Goal: Information Seeking & Learning: Learn about a topic

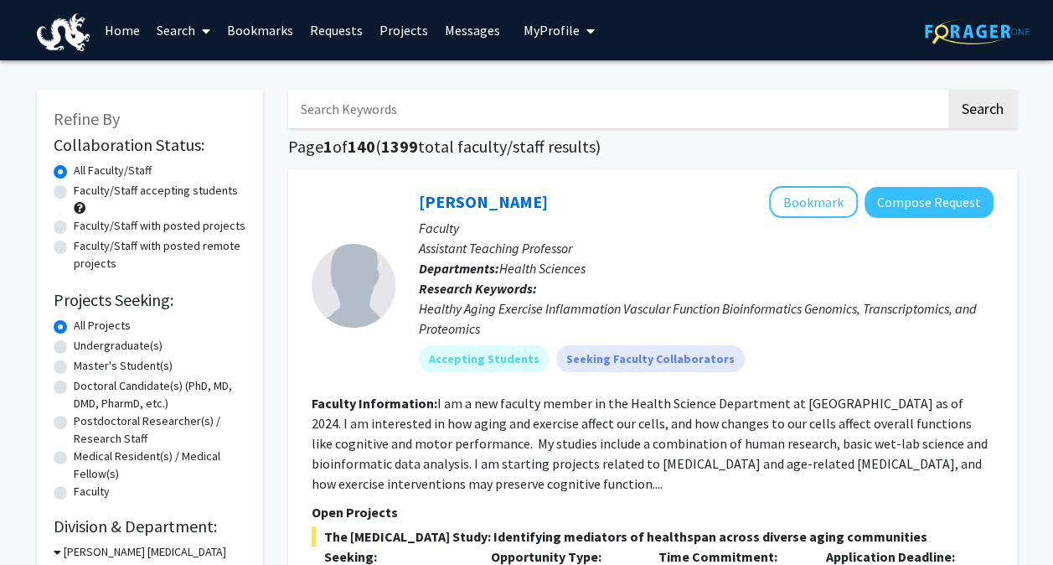
click at [461, 17] on link "Messages" at bounding box center [472, 30] width 72 height 59
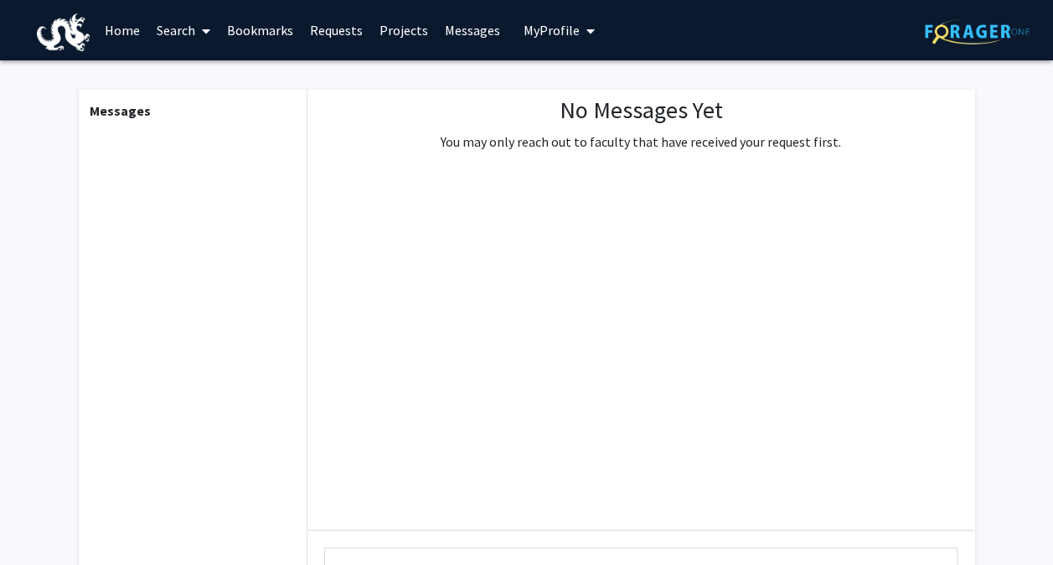
click at [332, 31] on link "Requests" at bounding box center [337, 30] width 70 height 59
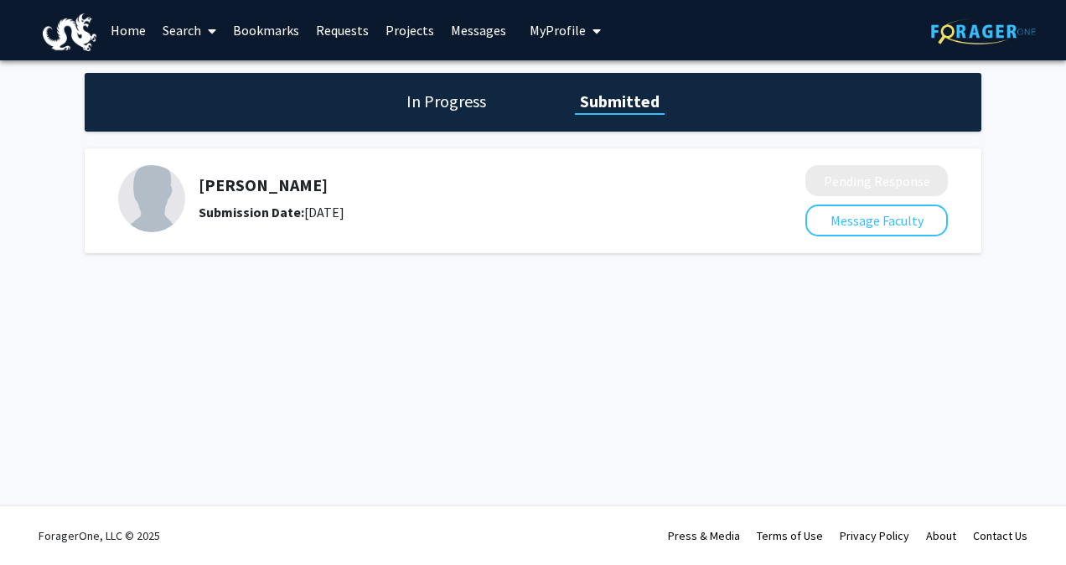
click at [254, 44] on link "Bookmarks" at bounding box center [266, 30] width 83 height 59
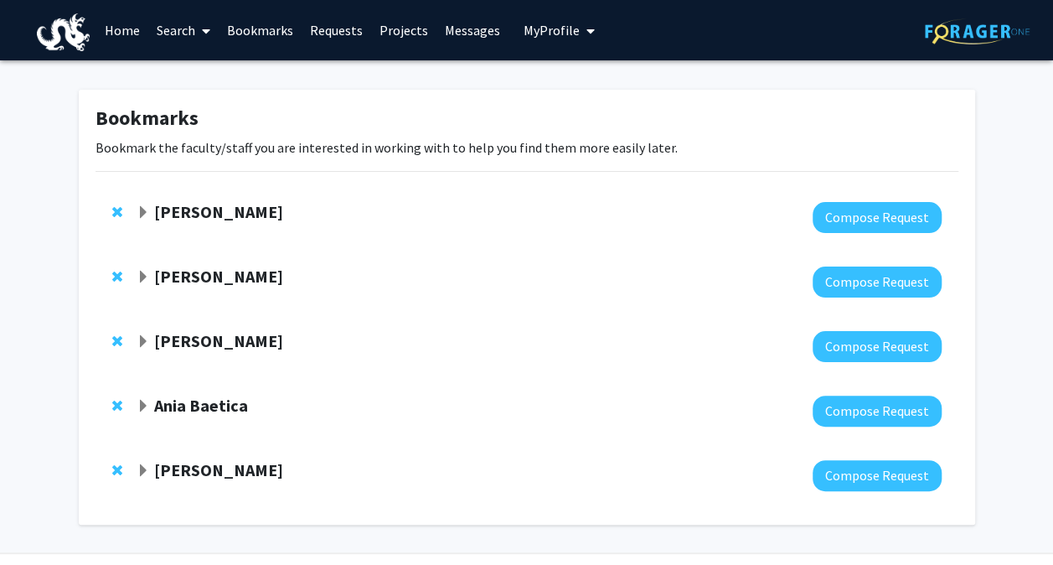
click at [117, 29] on link "Home" at bounding box center [122, 30] width 52 height 59
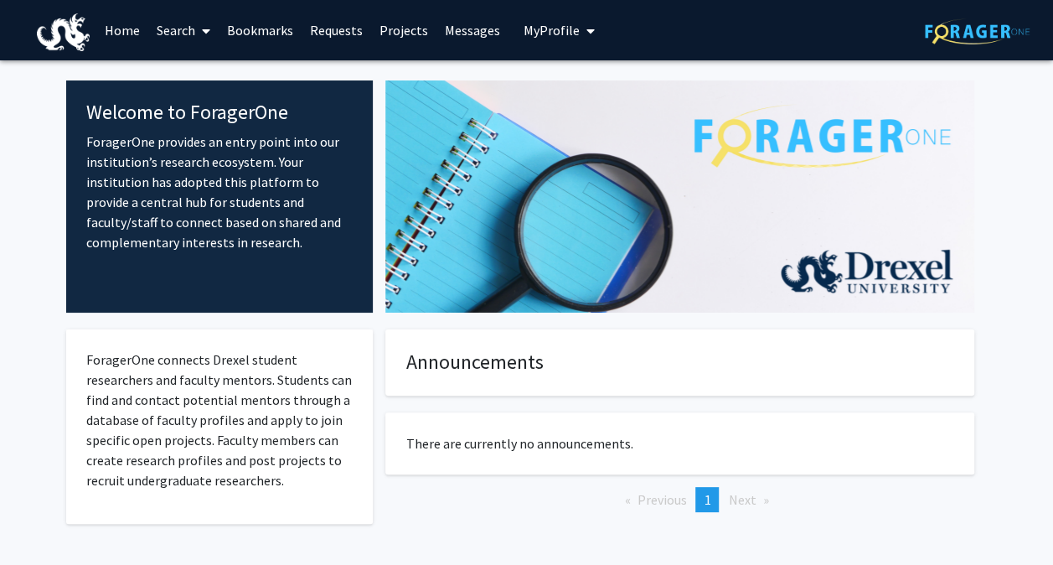
click at [204, 29] on icon at bounding box center [206, 30] width 8 height 13
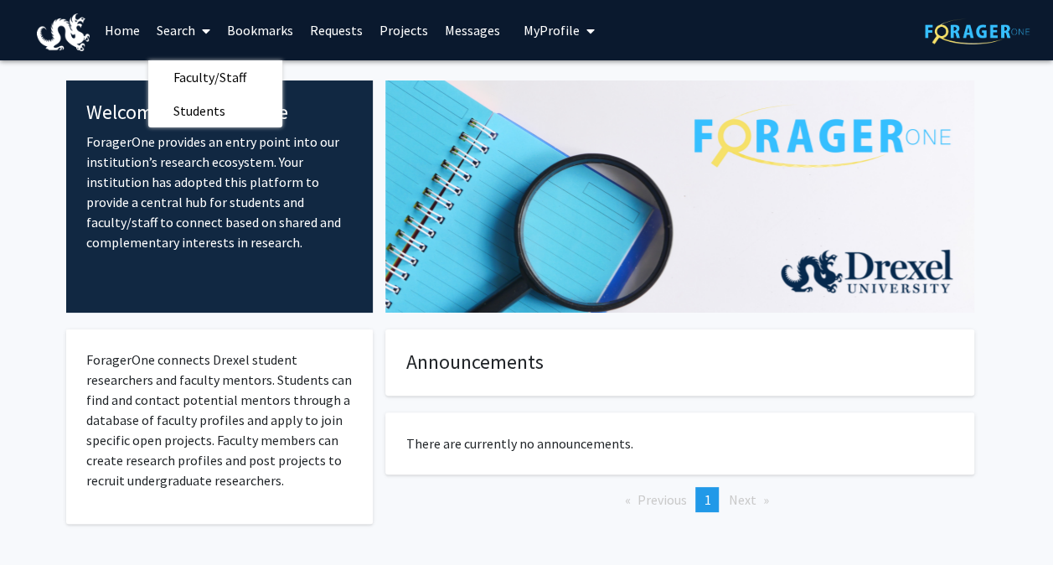
click at [113, 32] on link "Home" at bounding box center [122, 30] width 52 height 59
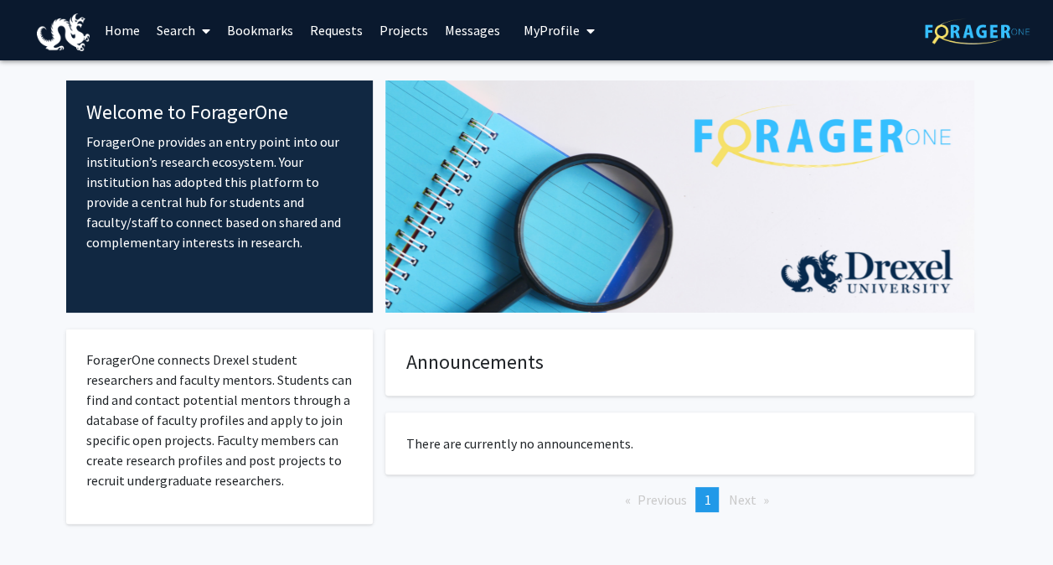
click at [277, 39] on link "Bookmarks" at bounding box center [260, 30] width 83 height 59
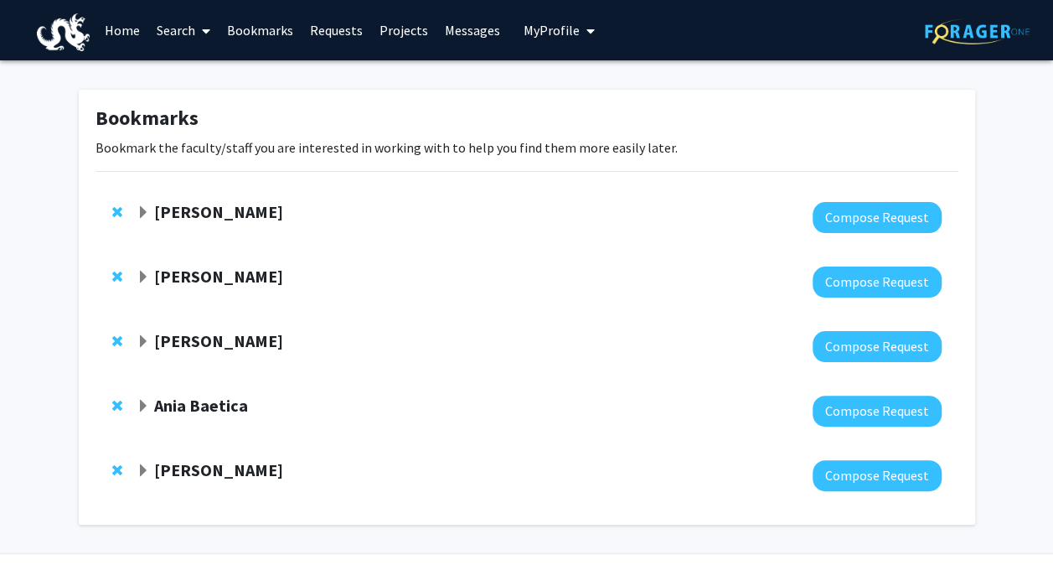
click at [212, 35] on link "Search" at bounding box center [183, 30] width 70 height 59
click at [197, 73] on span "Faculty/Staff" at bounding box center [209, 77] width 123 height 34
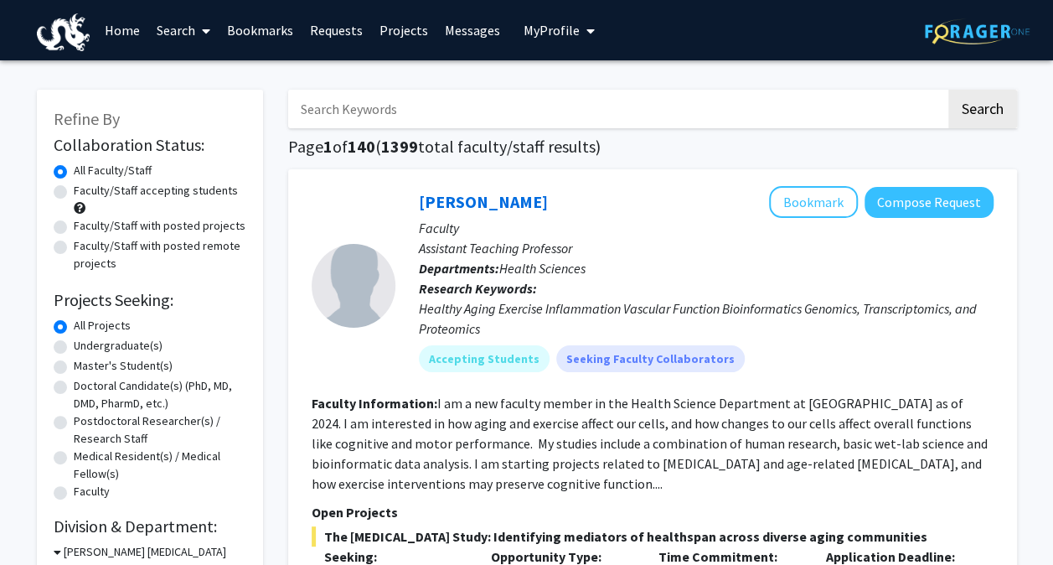
click at [99, 341] on label "Undergraduate(s)" at bounding box center [118, 346] width 89 height 18
click at [85, 341] on input "Undergraduate(s)" at bounding box center [79, 342] width 11 height 11
radio input "true"
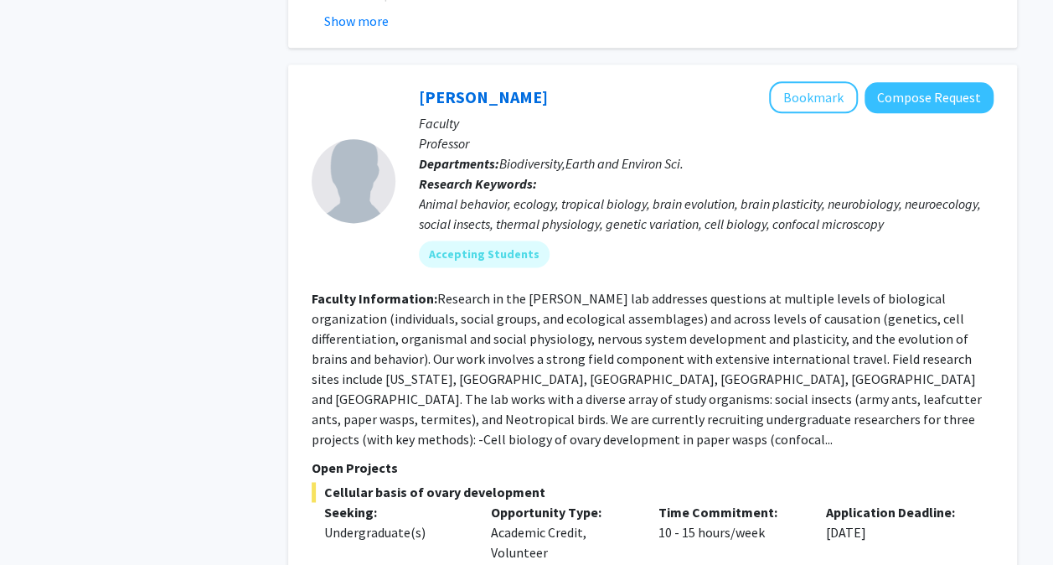
scroll to position [4165, 0]
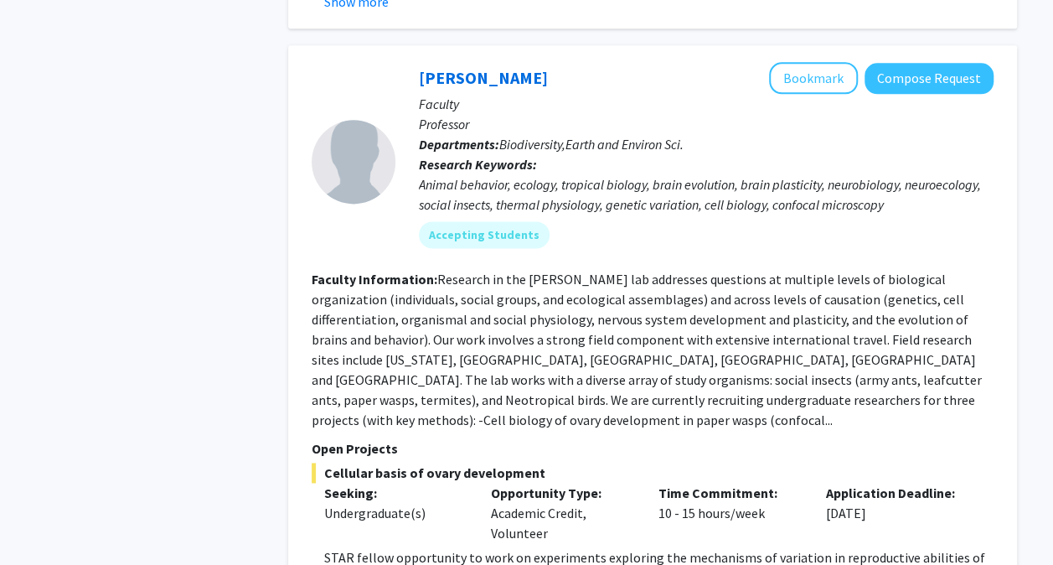
click at [231, 184] on div "Refine By Collaboration Status: Collaboration Status All Faculty/Staff Collabor…" at bounding box center [149, 205] width 251 height 8595
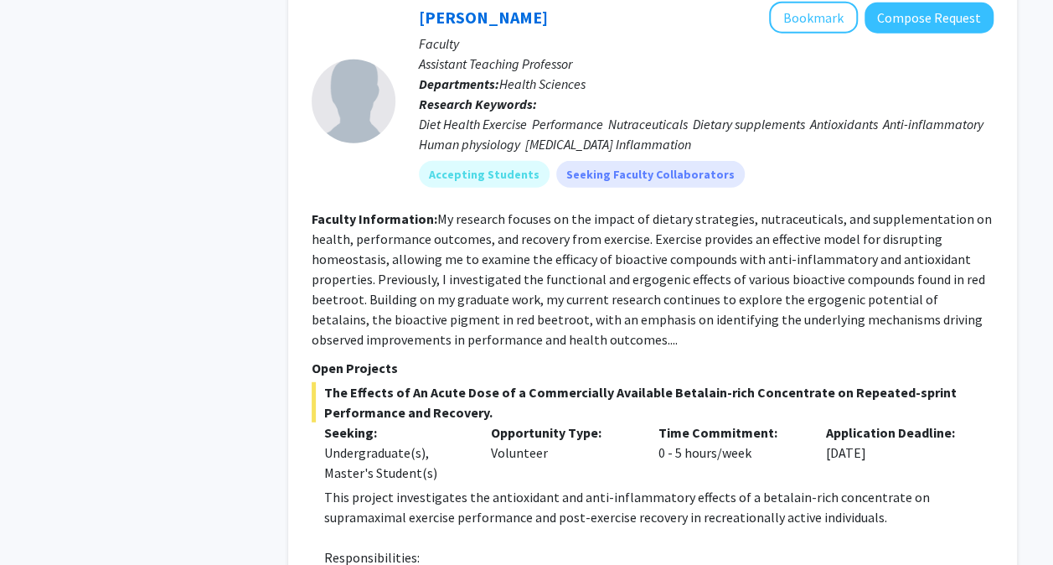
scroll to position [5337, 0]
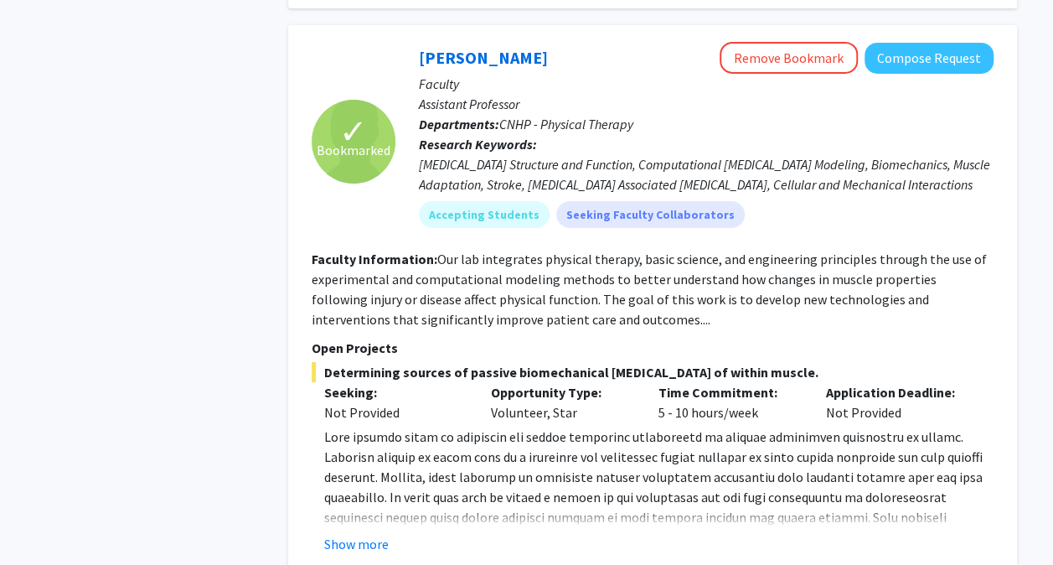
scroll to position [5907, 0]
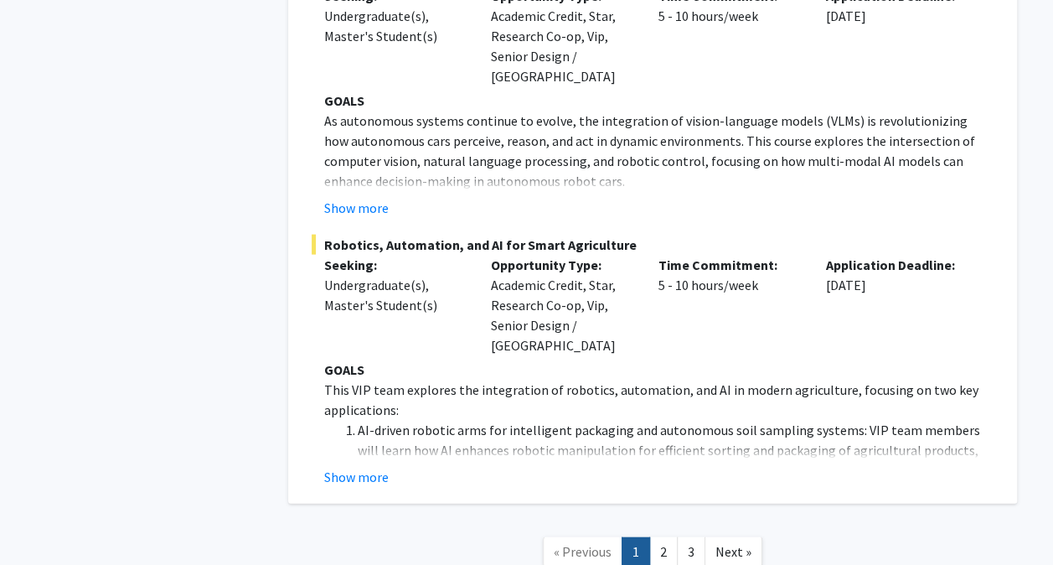
scroll to position [8077, 0]
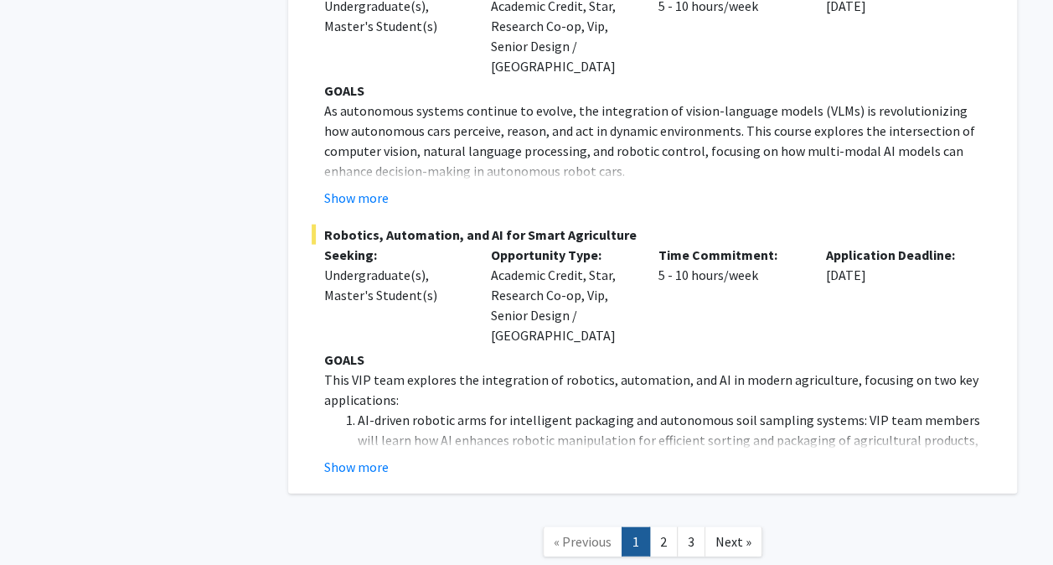
click at [668, 527] on link "2" at bounding box center [663, 541] width 28 height 29
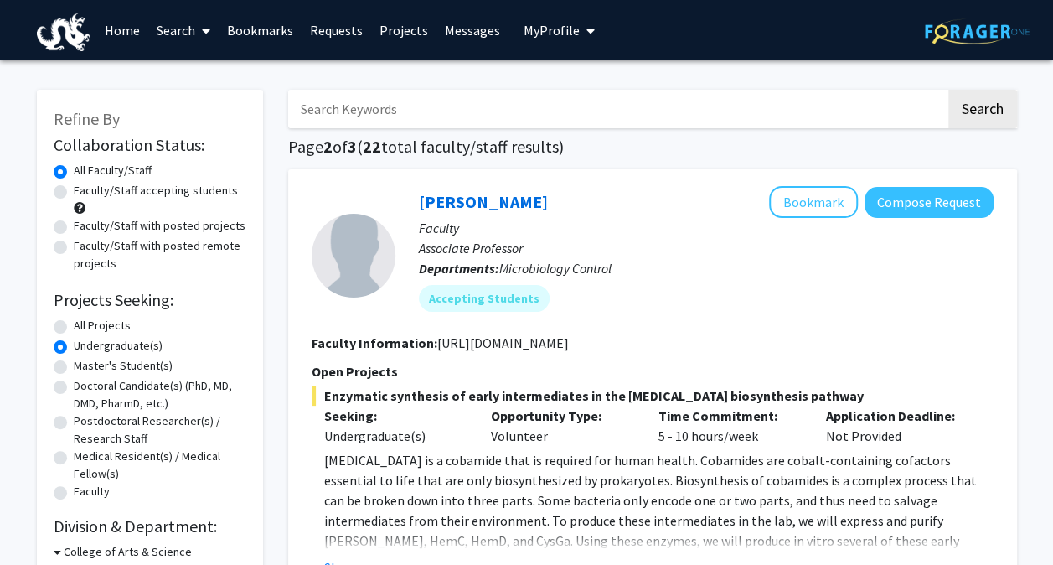
click at [674, 199] on div "[PERSON_NAME] Bookmark Compose Request" at bounding box center [706, 202] width 575 height 32
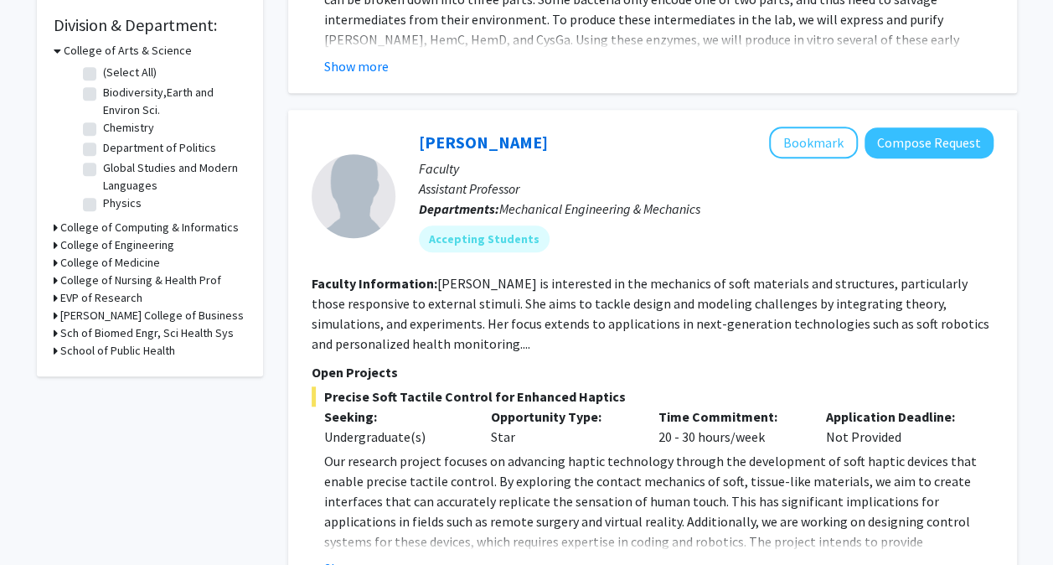
scroll to position [670, 0]
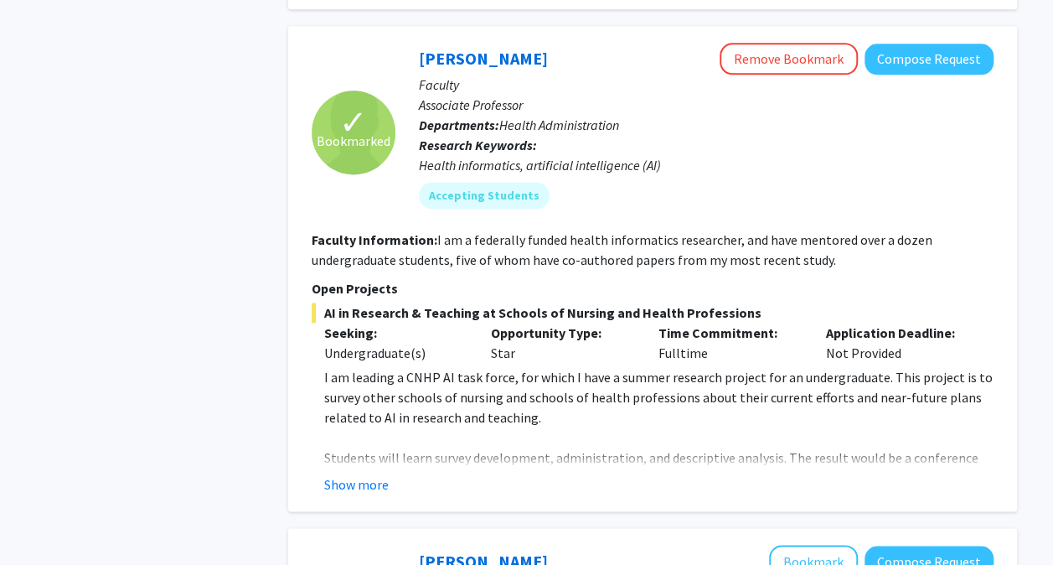
scroll to position [1106, 0]
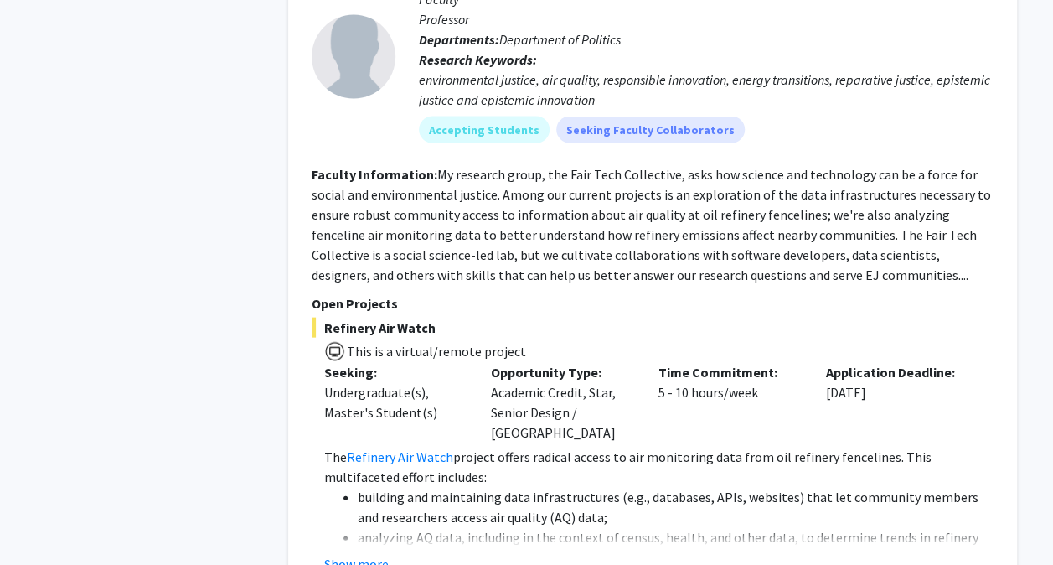
scroll to position [1676, 0]
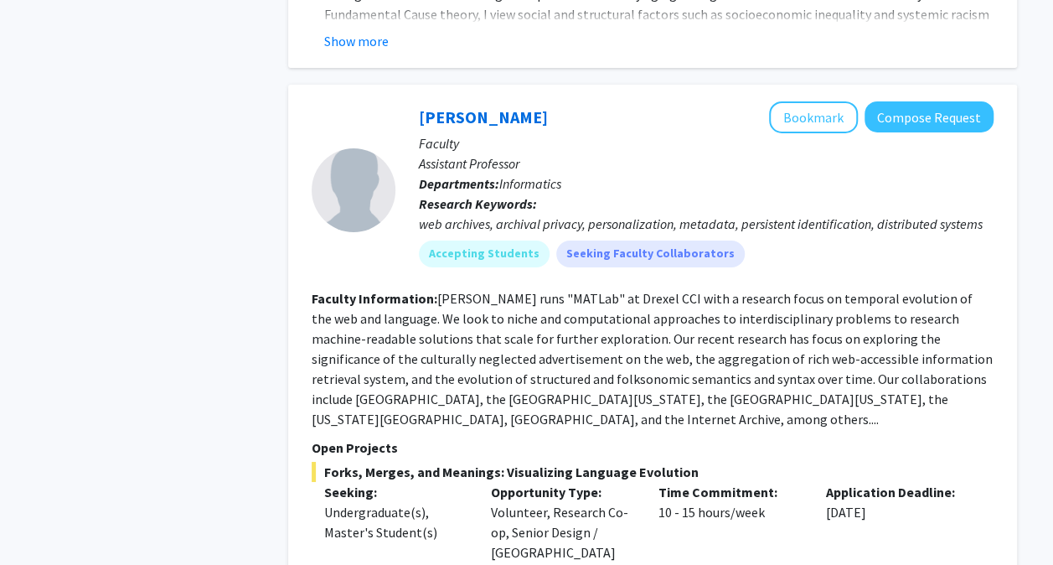
scroll to position [2848, 0]
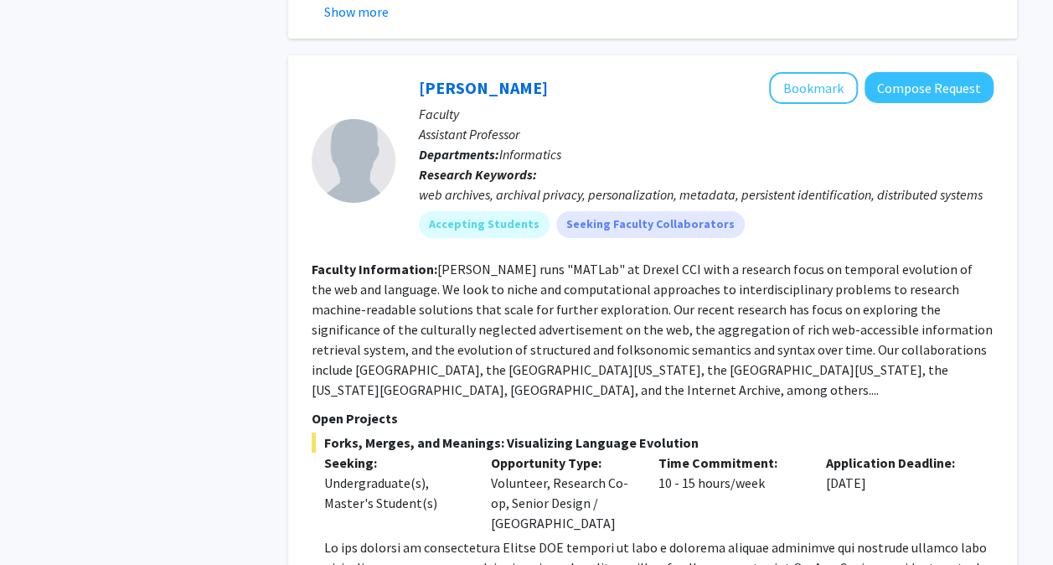
click at [127, 326] on div "Refine By Collaboration Status: Collaboration Status All Faculty/Staff Collabor…" at bounding box center [149, 195] width 251 height 5942
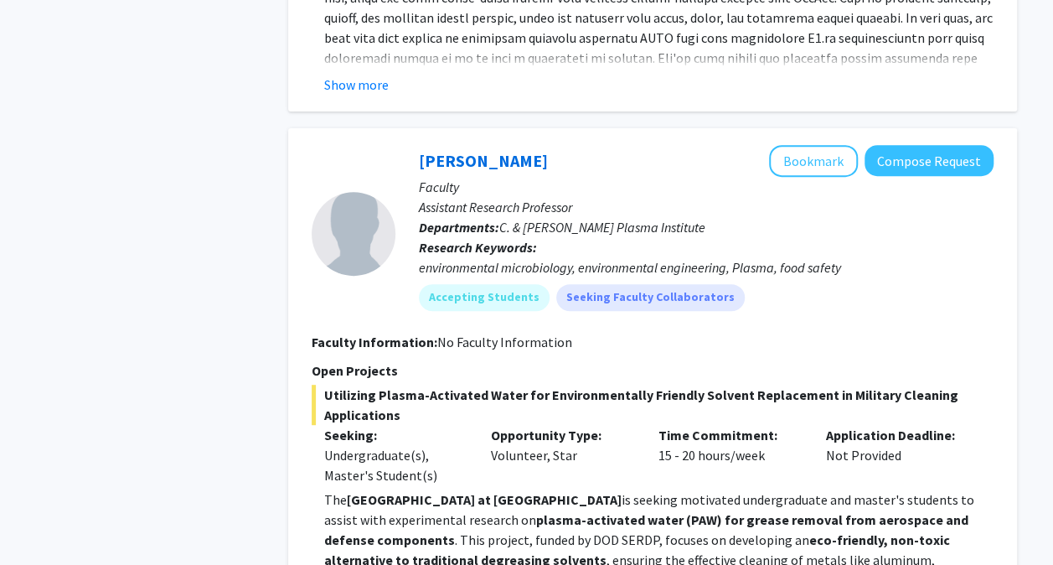
scroll to position [3452, 0]
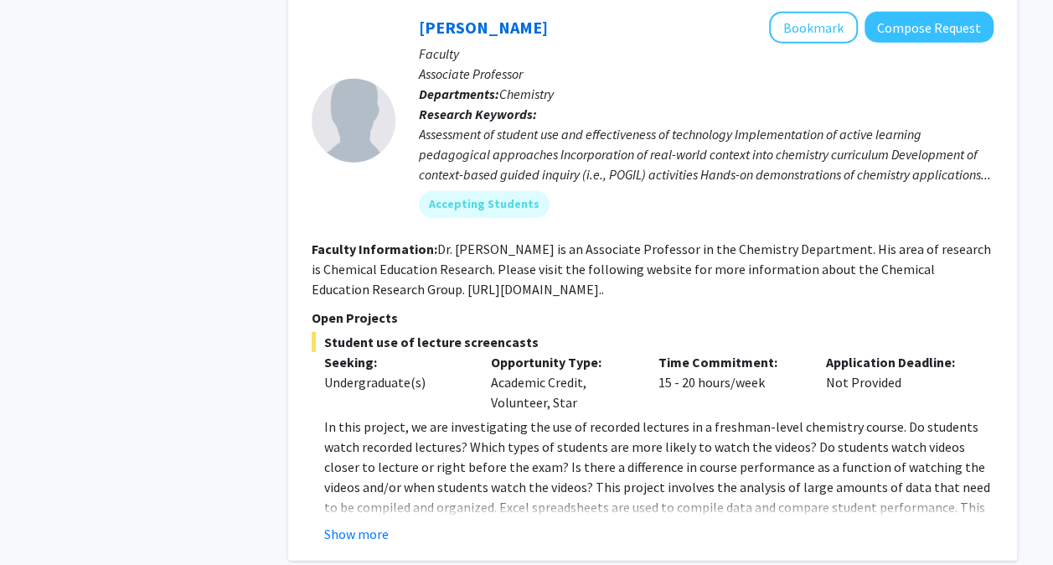
scroll to position [5395, 0]
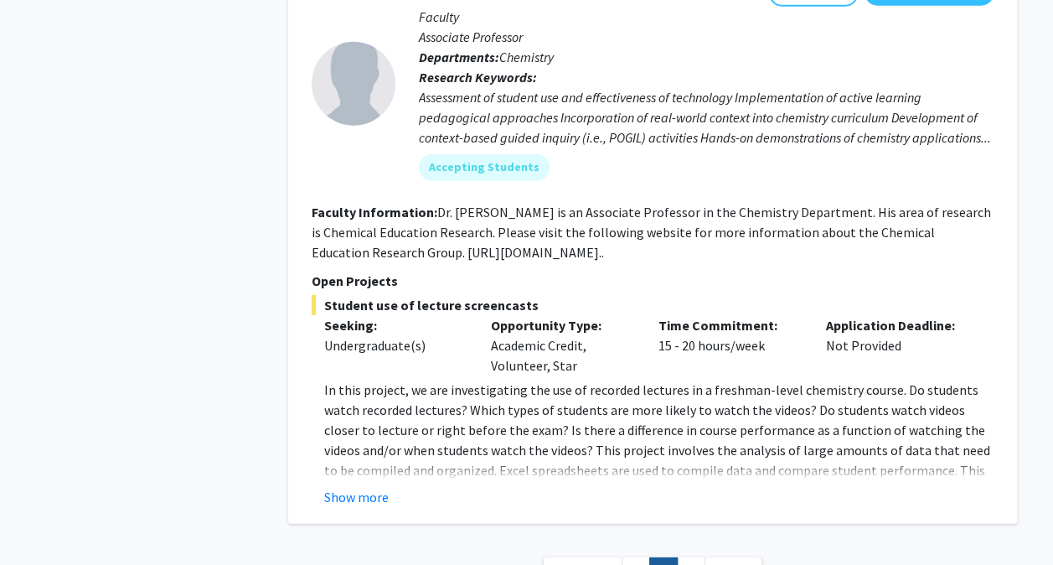
click at [682, 557] on link "3" at bounding box center [691, 571] width 28 height 29
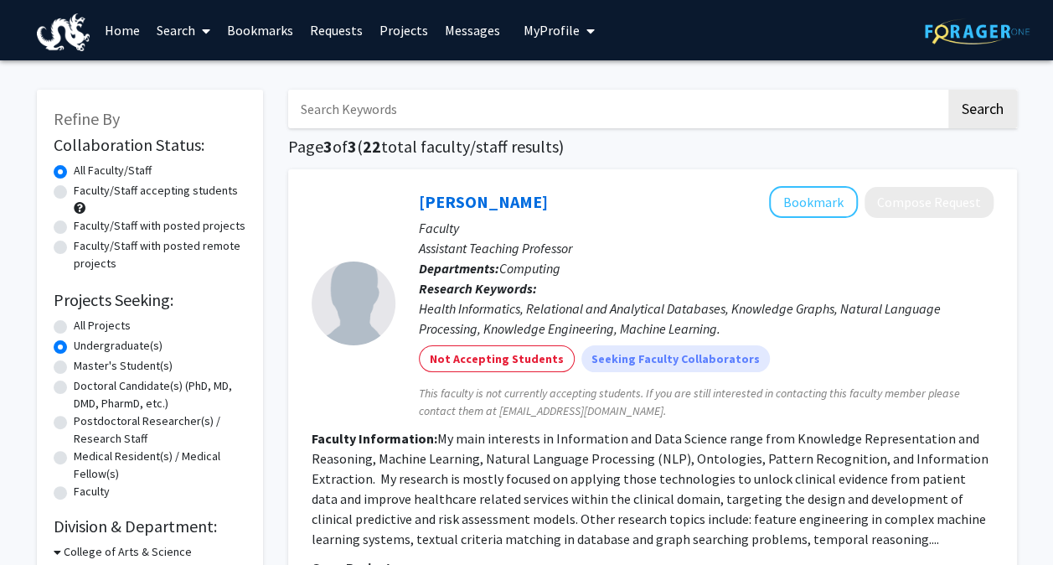
click at [664, 278] on p "Research Keywords: Health Informatics, Relational and Analytical Databases, Kno…" at bounding box center [706, 308] width 575 height 60
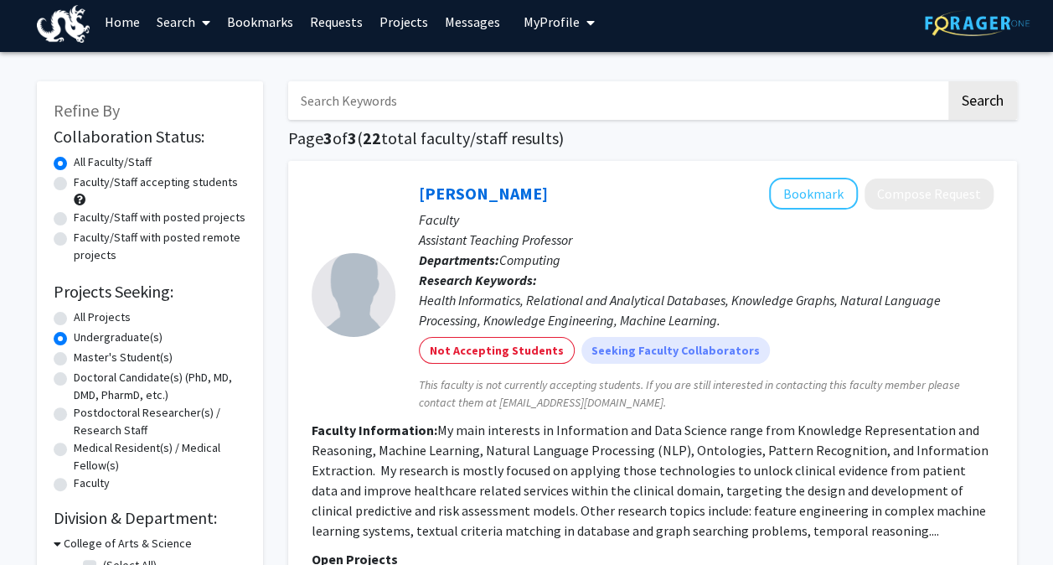
scroll to position [8, 0]
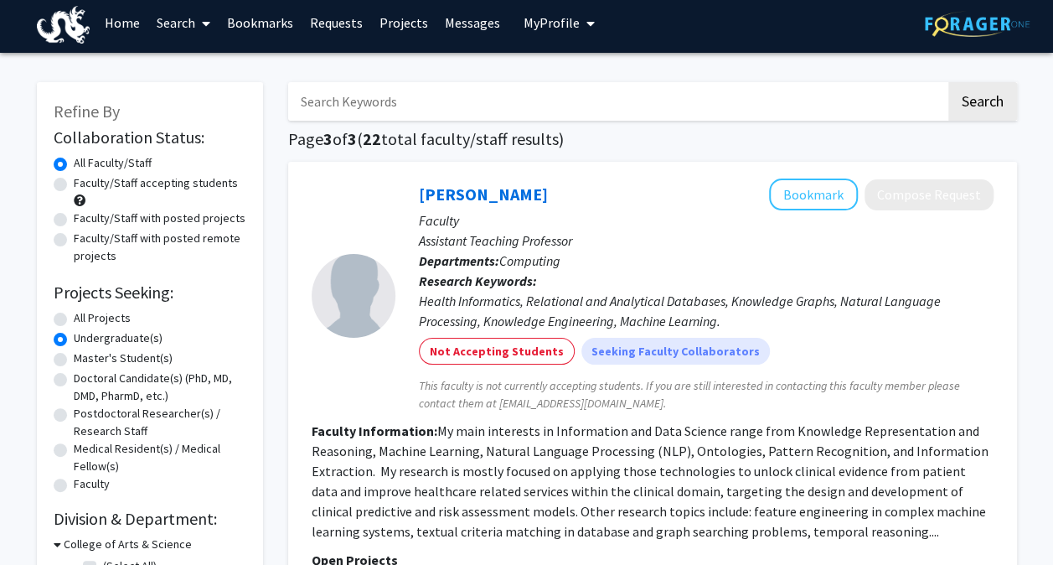
click at [186, 179] on label "Faculty/Staff accepting students" at bounding box center [156, 183] width 164 height 18
click at [85, 179] on input "Faculty/Staff accepting students" at bounding box center [79, 179] width 11 height 11
radio input "true"
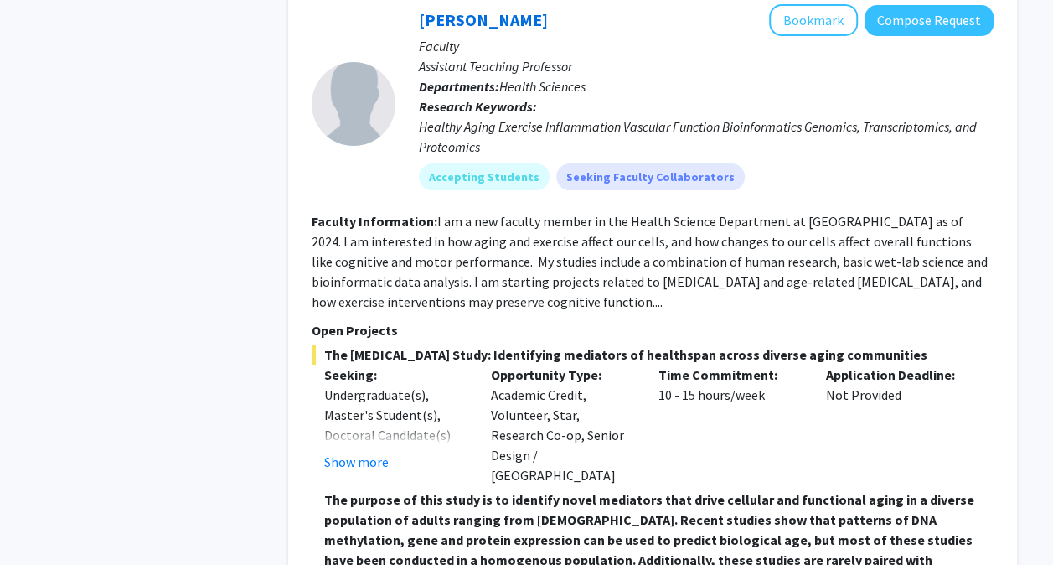
scroll to position [3286, 0]
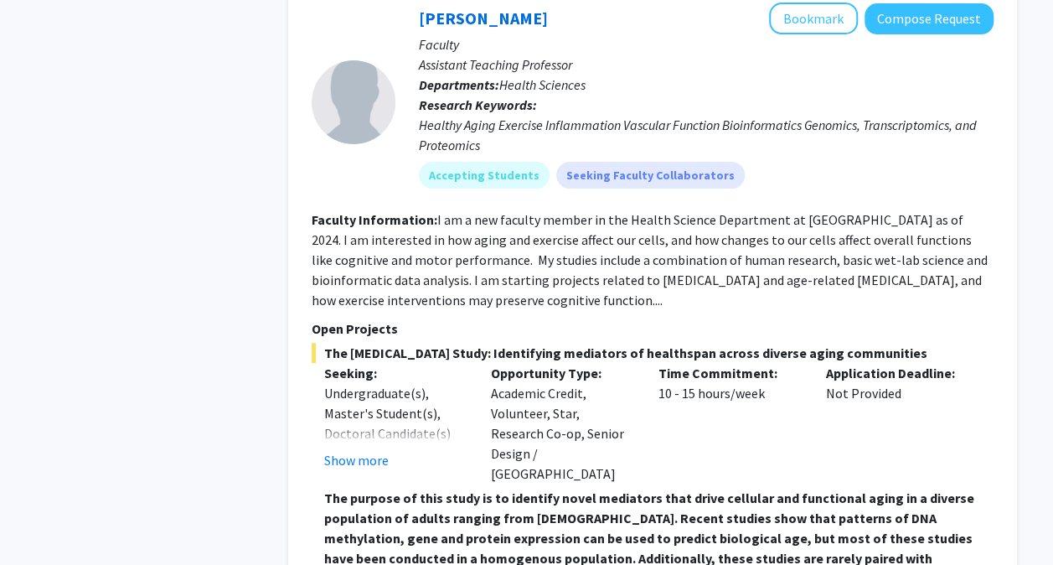
click at [357, 450] on button "Show more" at bounding box center [356, 460] width 65 height 20
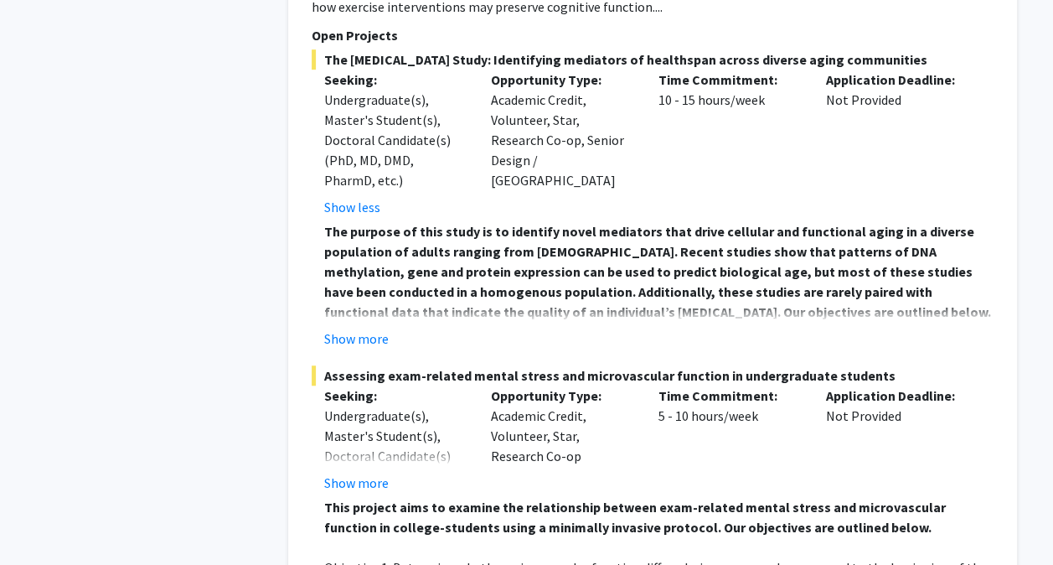
scroll to position [3691, 0]
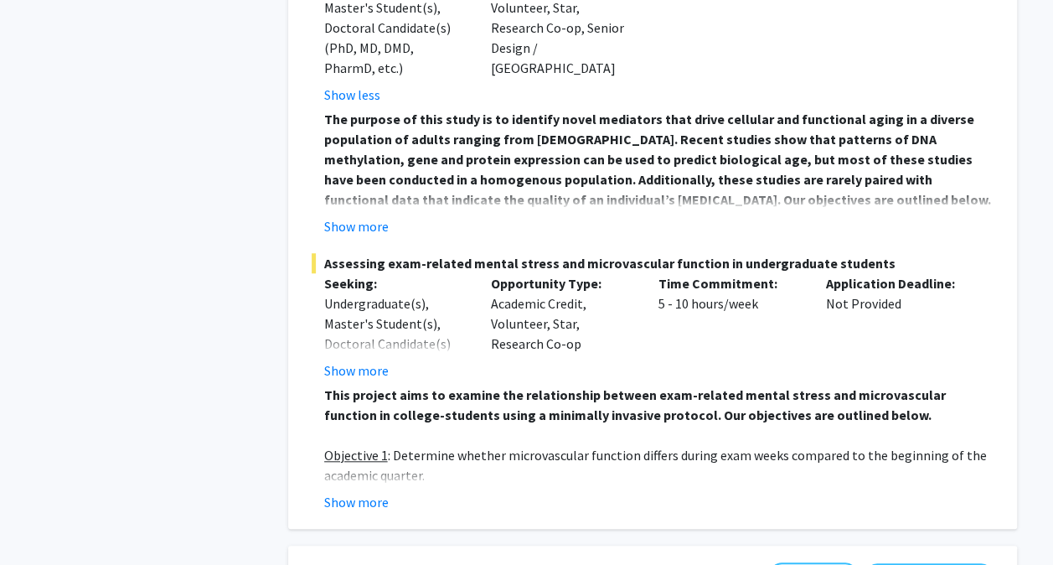
click at [356, 492] on button "Show more" at bounding box center [356, 502] width 65 height 20
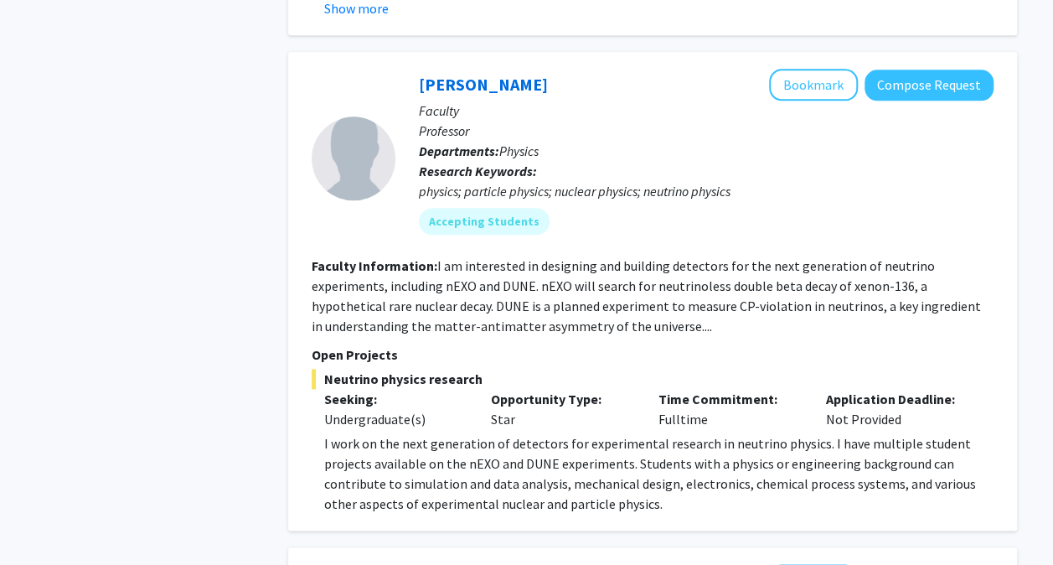
scroll to position [7249, 0]
